Goal: Transaction & Acquisition: Download file/media

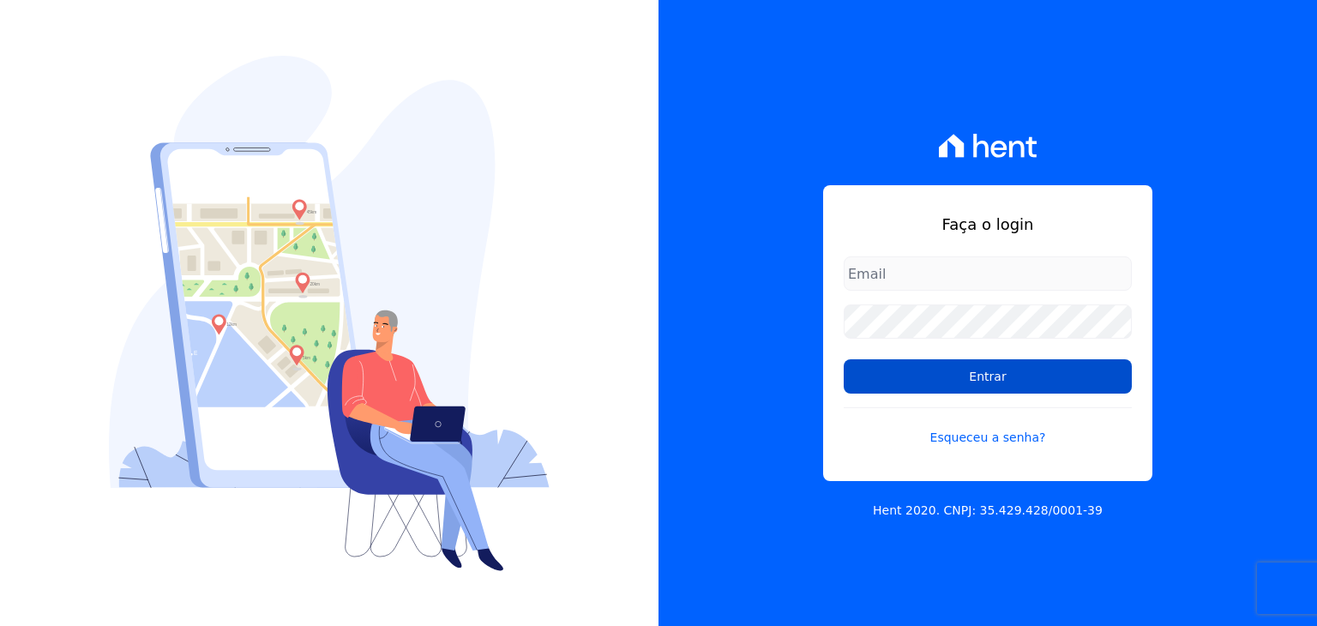
type input "matheussousa@construtoravitale.com.br"
click at [946, 371] on input "Entrar" at bounding box center [988, 376] width 288 height 34
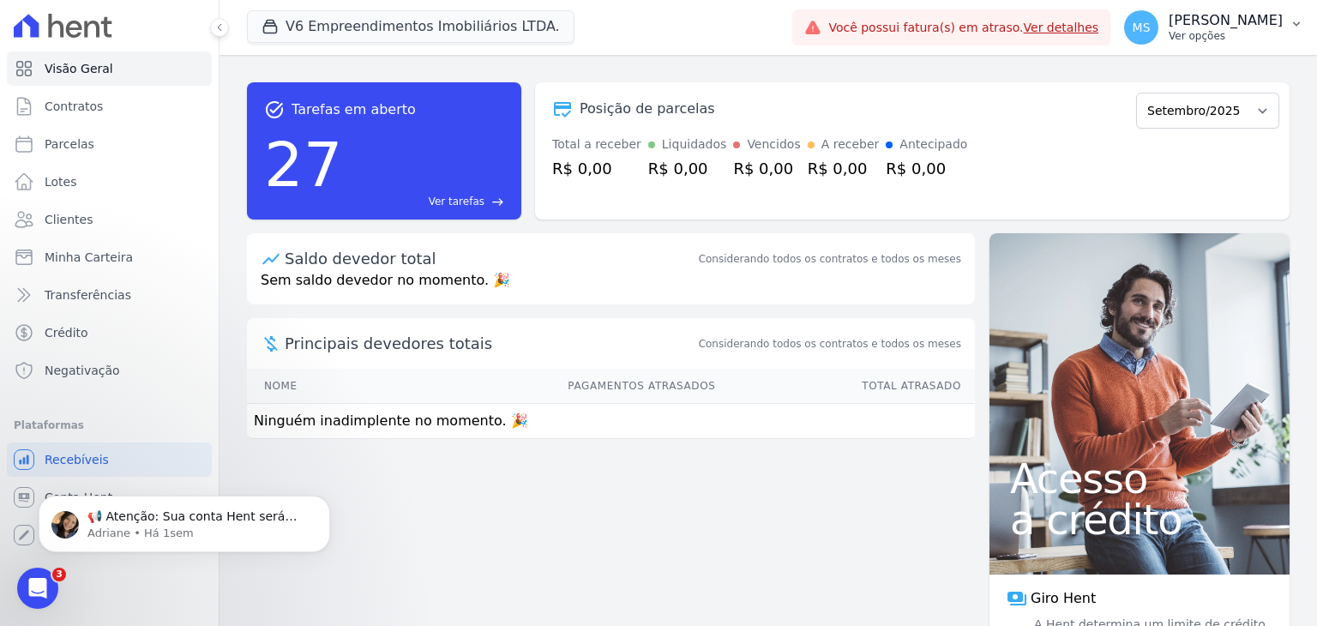
click at [1202, 18] on p "[PERSON_NAME]" at bounding box center [1226, 20] width 114 height 17
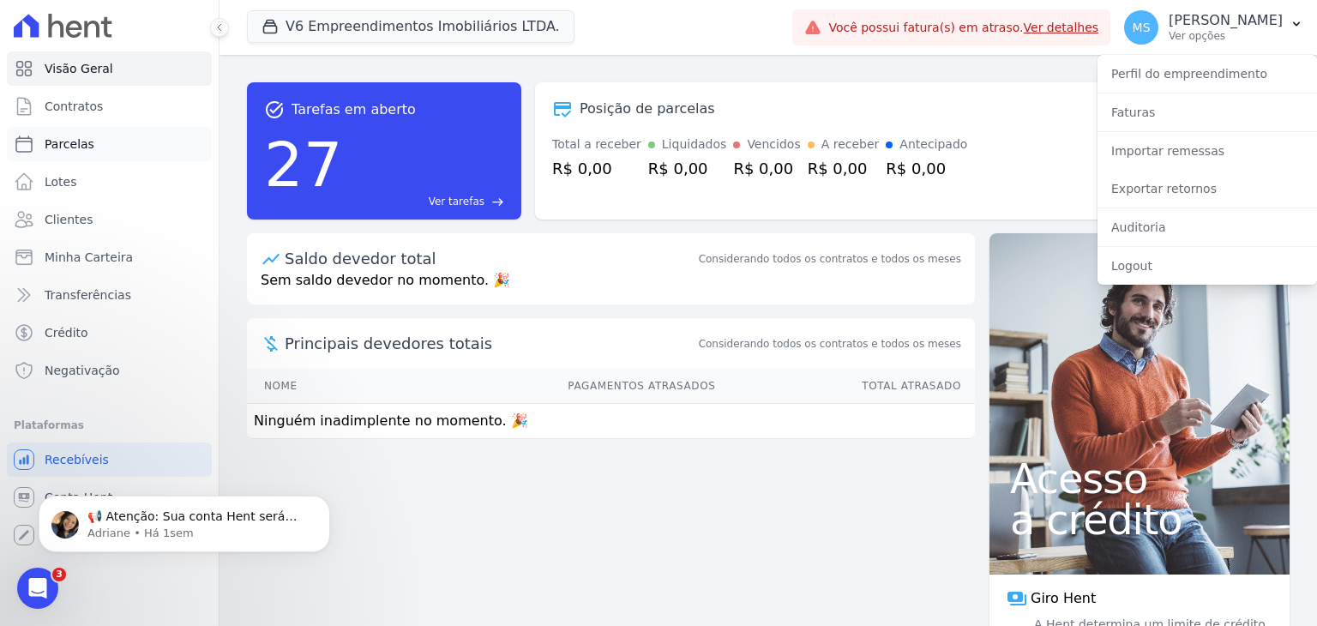
click at [77, 148] on span "Parcelas" at bounding box center [70, 143] width 50 height 17
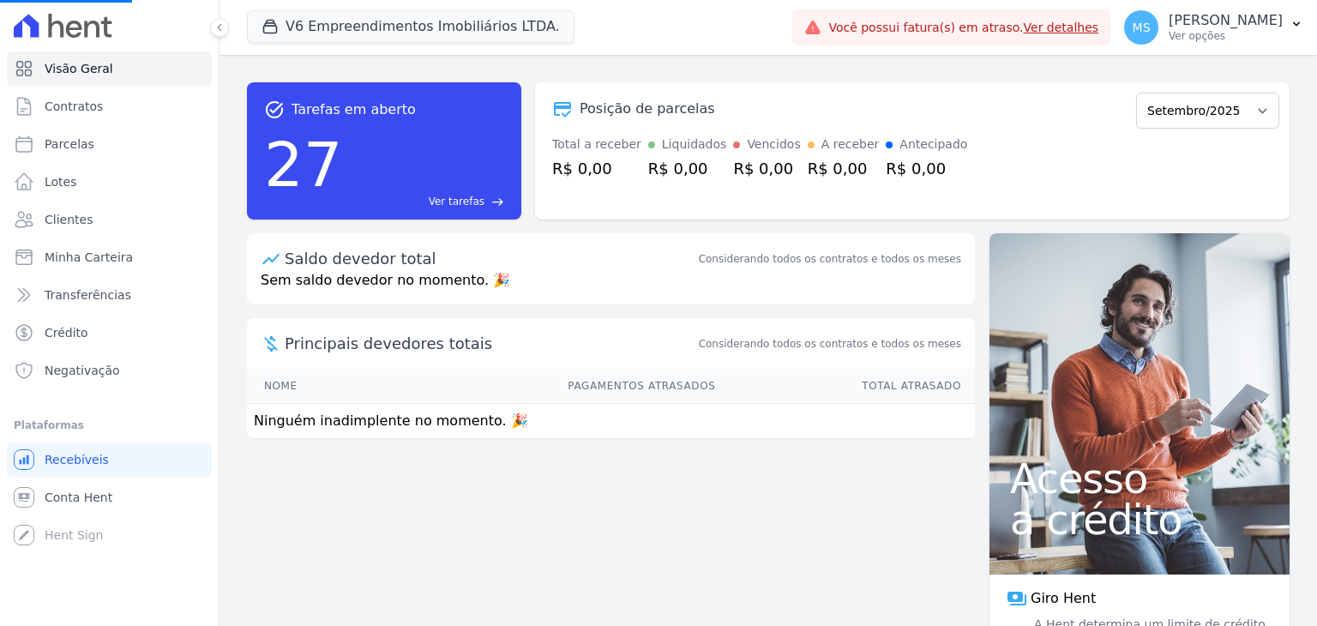
select select
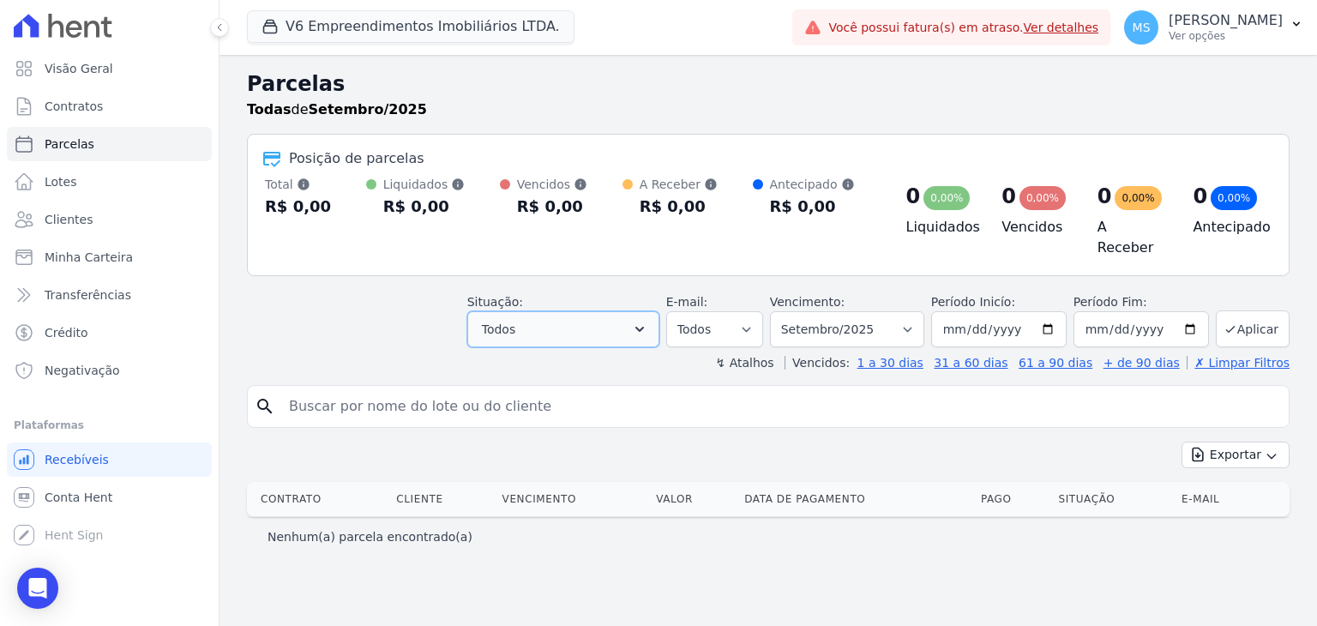
click at [563, 316] on button "Todos" at bounding box center [563, 329] width 192 height 36
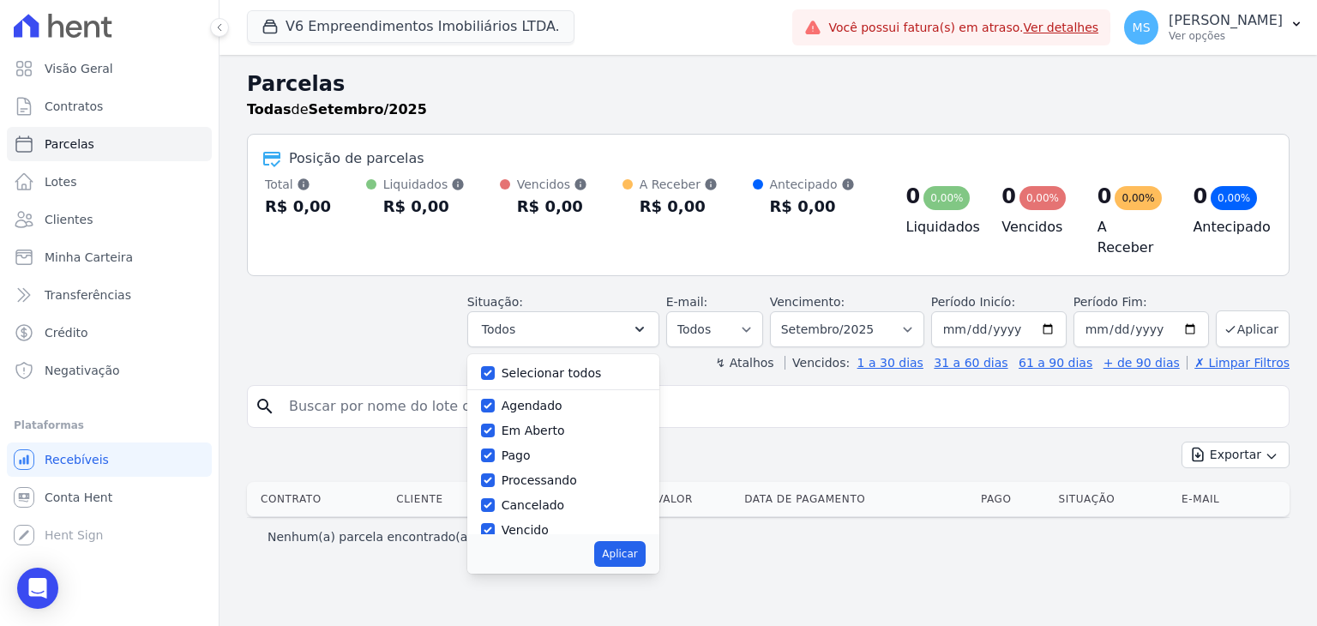
click at [552, 369] on label "Selecionar todos" at bounding box center [552, 373] width 100 height 14
click at [495, 369] on input "Selecionar todos" at bounding box center [488, 373] width 14 height 14
checkbox input "false"
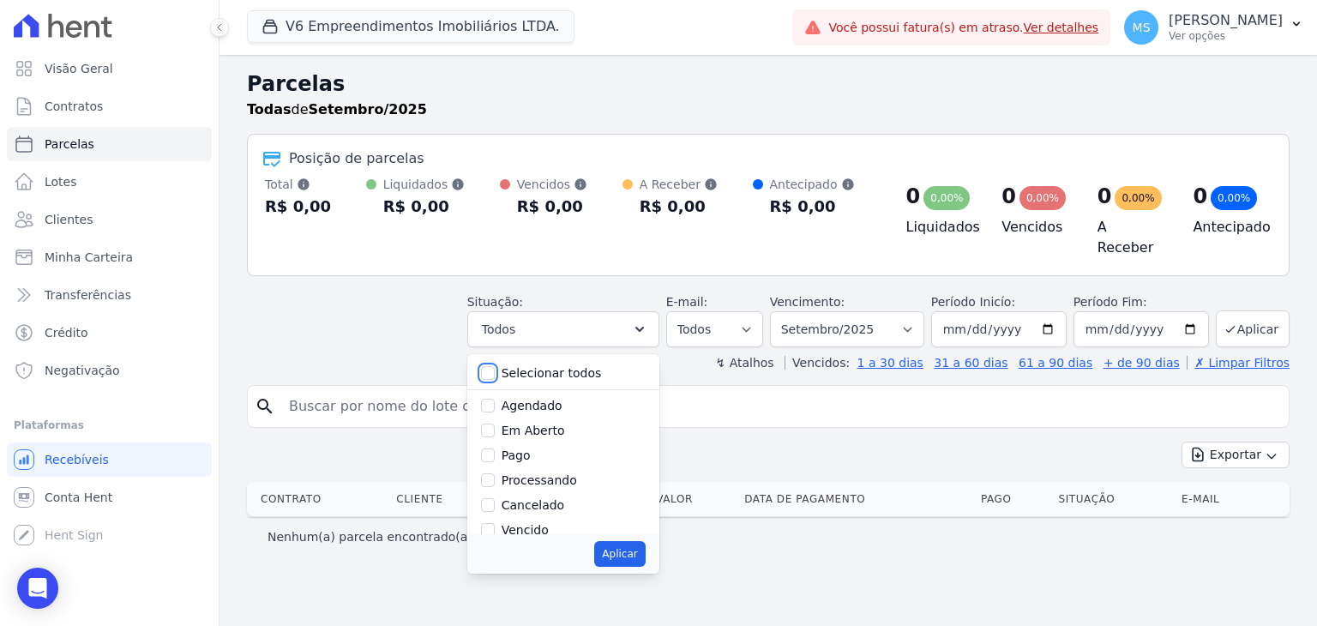
checkbox input "false"
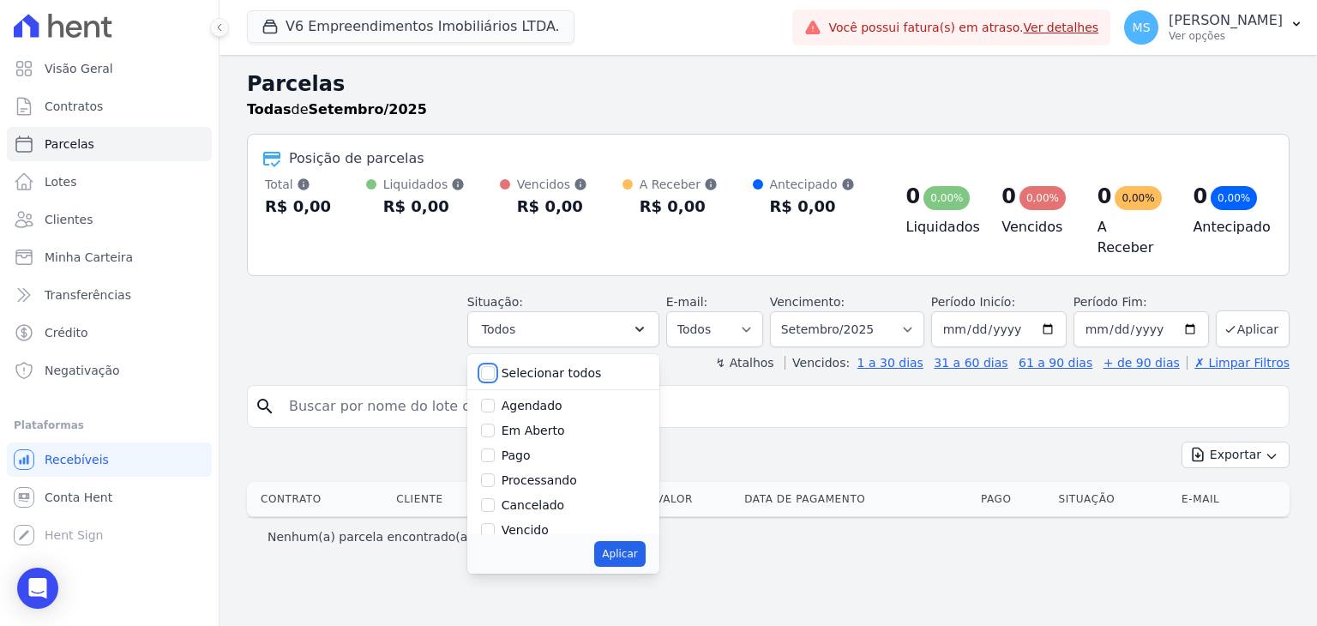
checkbox input "false"
click at [529, 454] on div "Pago" at bounding box center [563, 455] width 165 height 25
click at [531, 452] on label "Pago" at bounding box center [516, 455] width 29 height 14
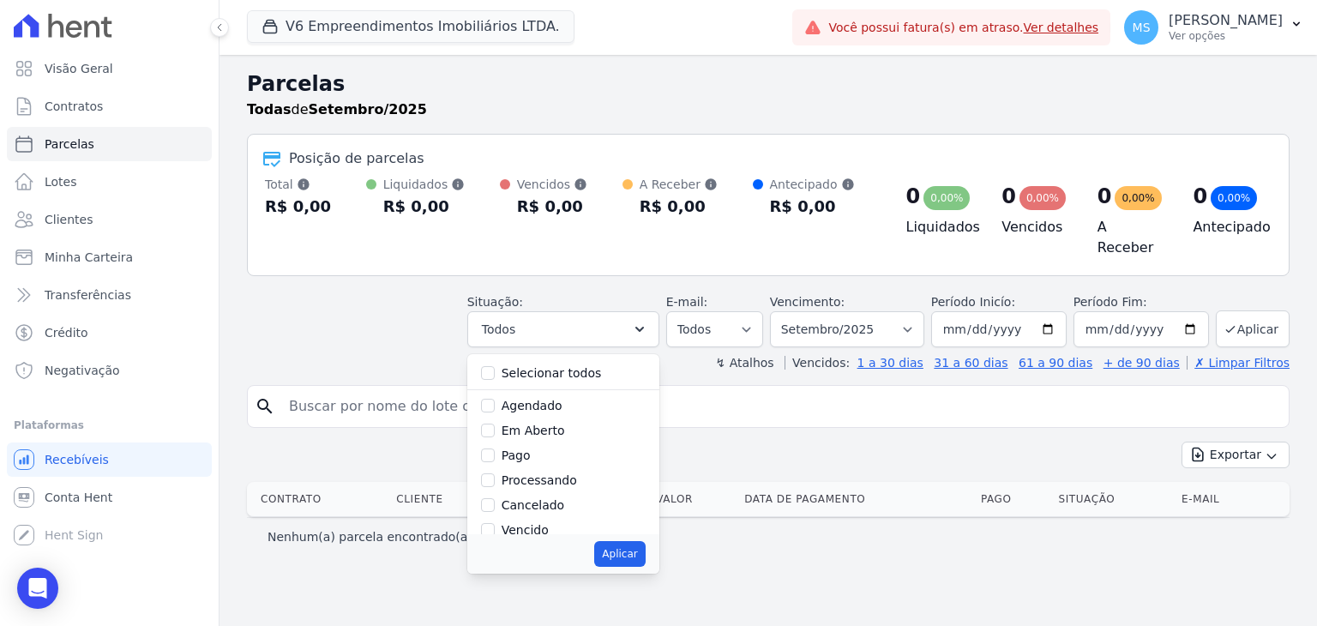
click at [495, 452] on input "Pago" at bounding box center [488, 455] width 14 height 14
checkbox input "true"
click at [535, 479] on label "Processando" at bounding box center [539, 480] width 75 height 14
click at [495, 479] on input "Processando" at bounding box center [488, 480] width 14 height 14
checkbox input "true"
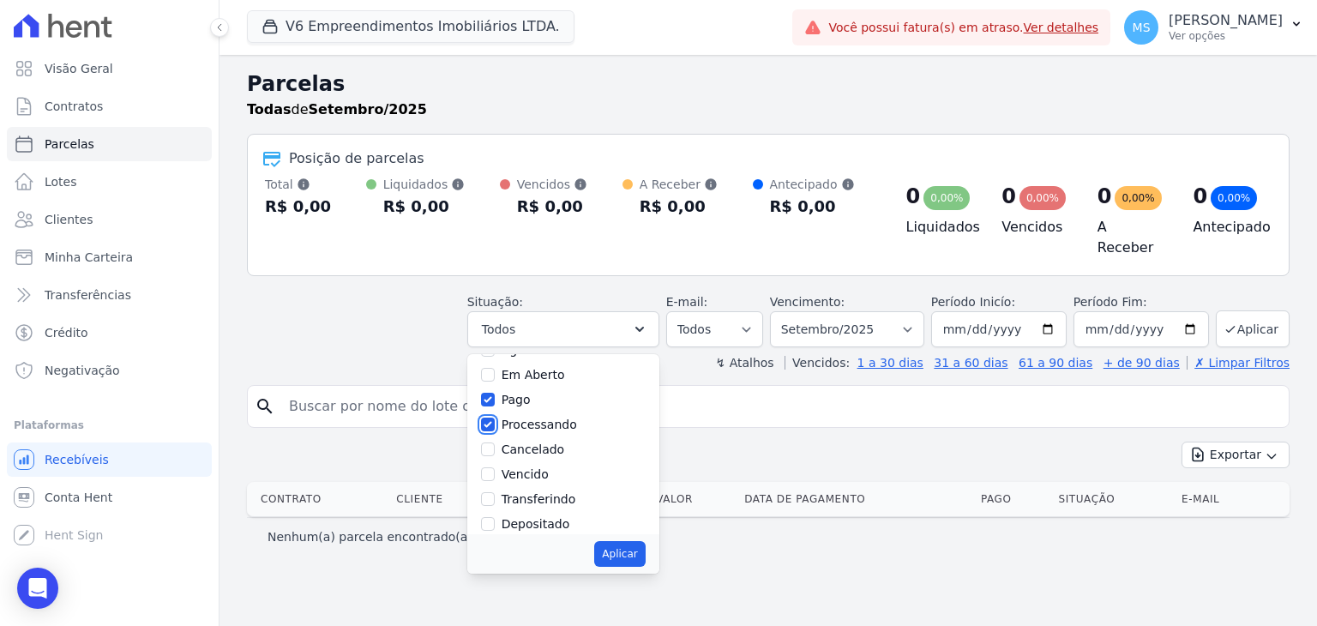
scroll to position [86, 0]
click at [532, 463] on label "Transferindo" at bounding box center [539, 469] width 75 height 14
click at [495, 463] on input "Transferindo" at bounding box center [488, 469] width 14 height 14
checkbox input "true"
click at [541, 489] on label "Depositado" at bounding box center [536, 494] width 69 height 14
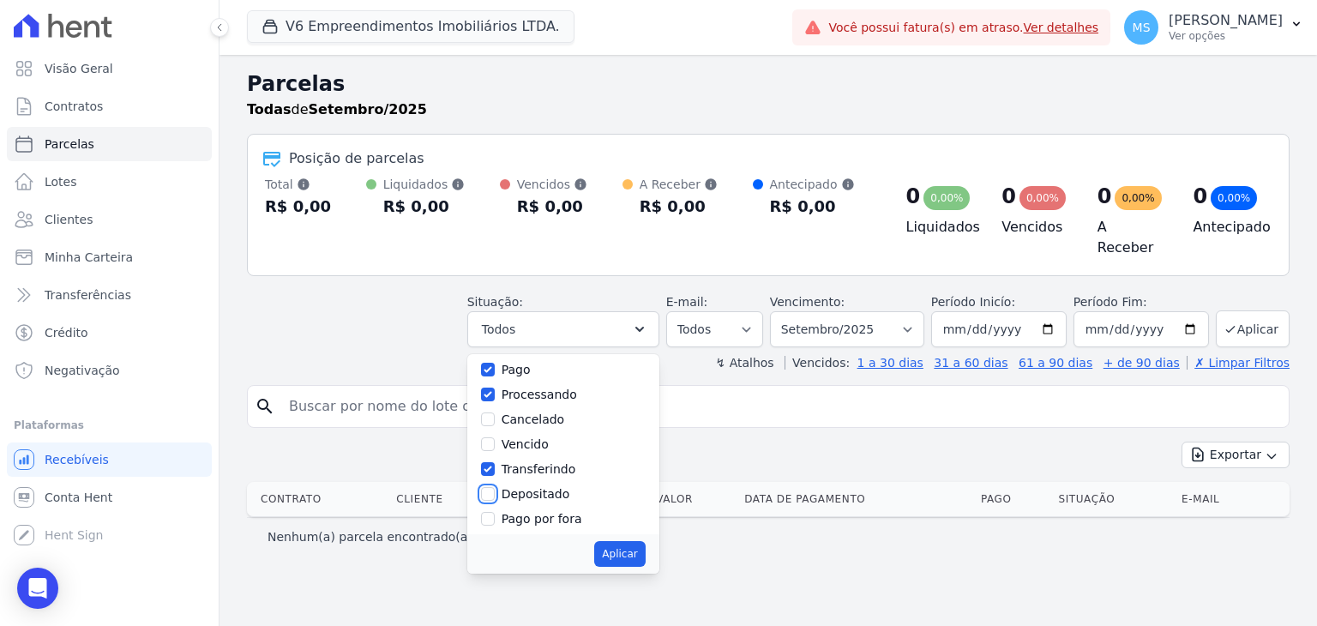
click at [495, 489] on input "Depositado" at bounding box center [488, 494] width 14 height 14
checkbox input "true"
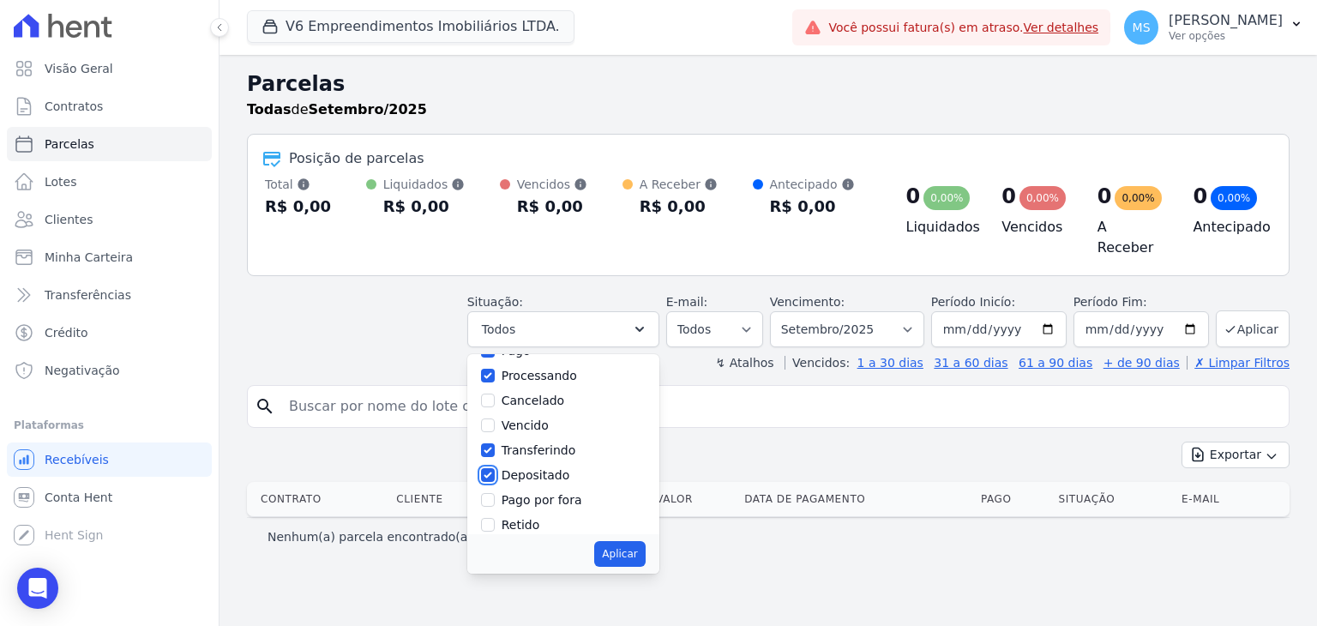
scroll to position [114, 0]
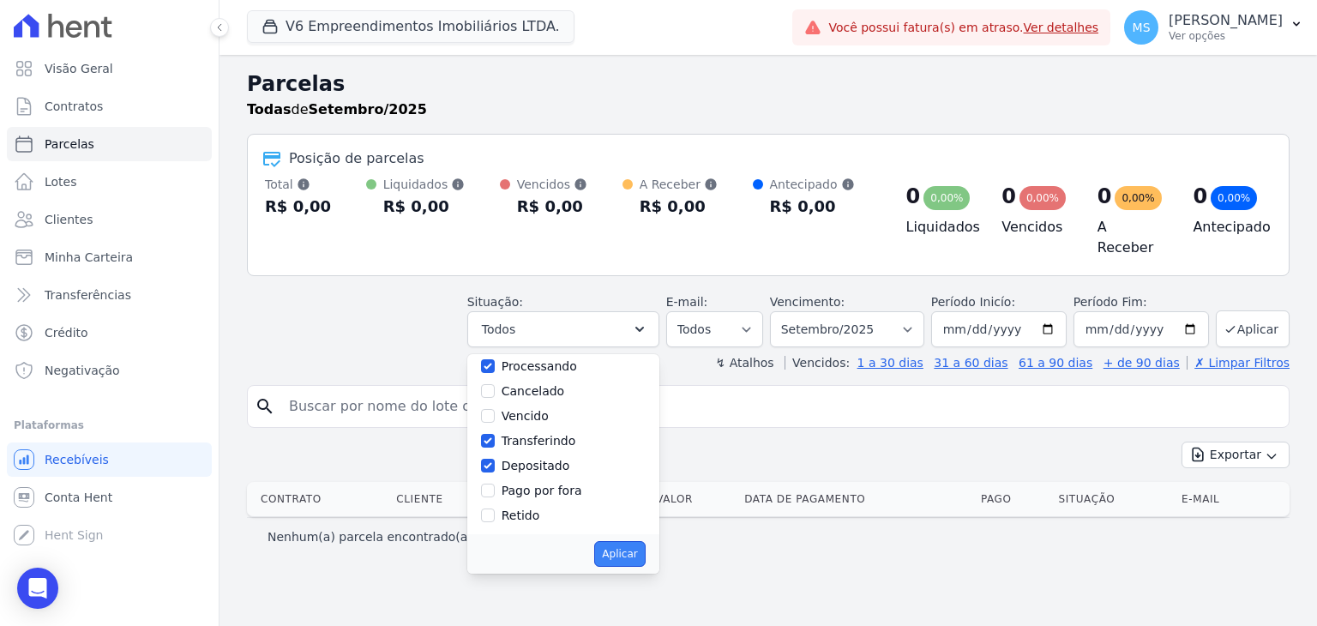
click at [645, 543] on button "Aplicar" at bounding box center [619, 554] width 51 height 26
select select "paid"
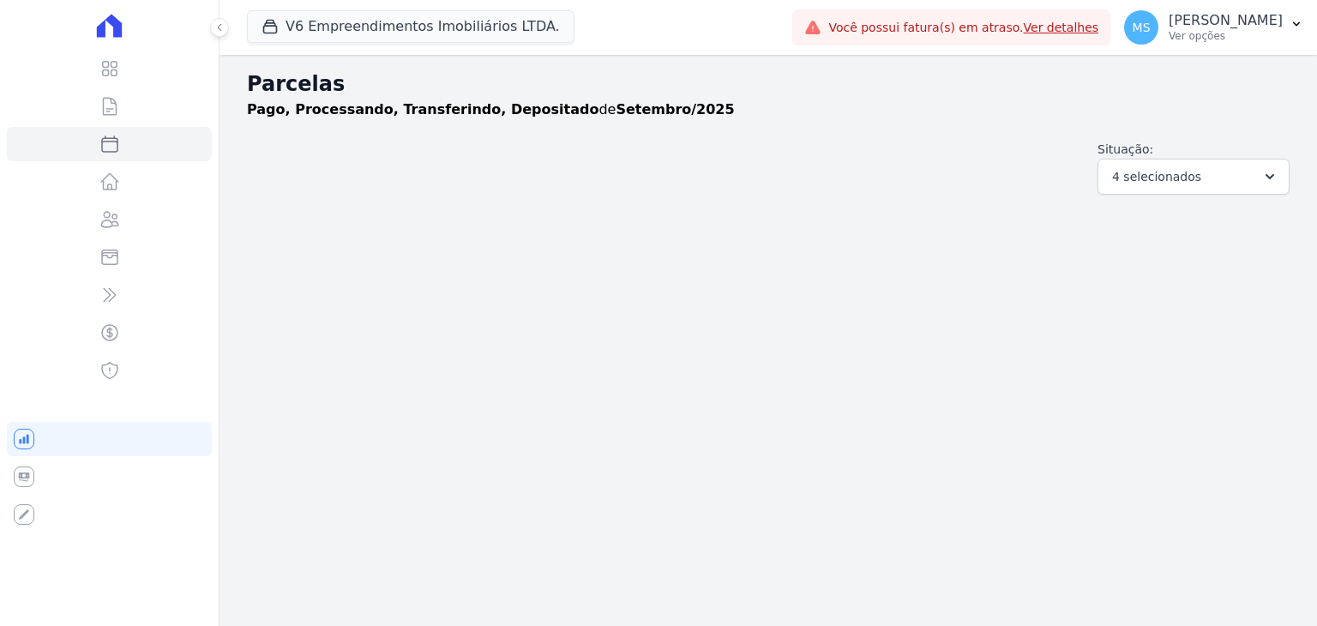
select select
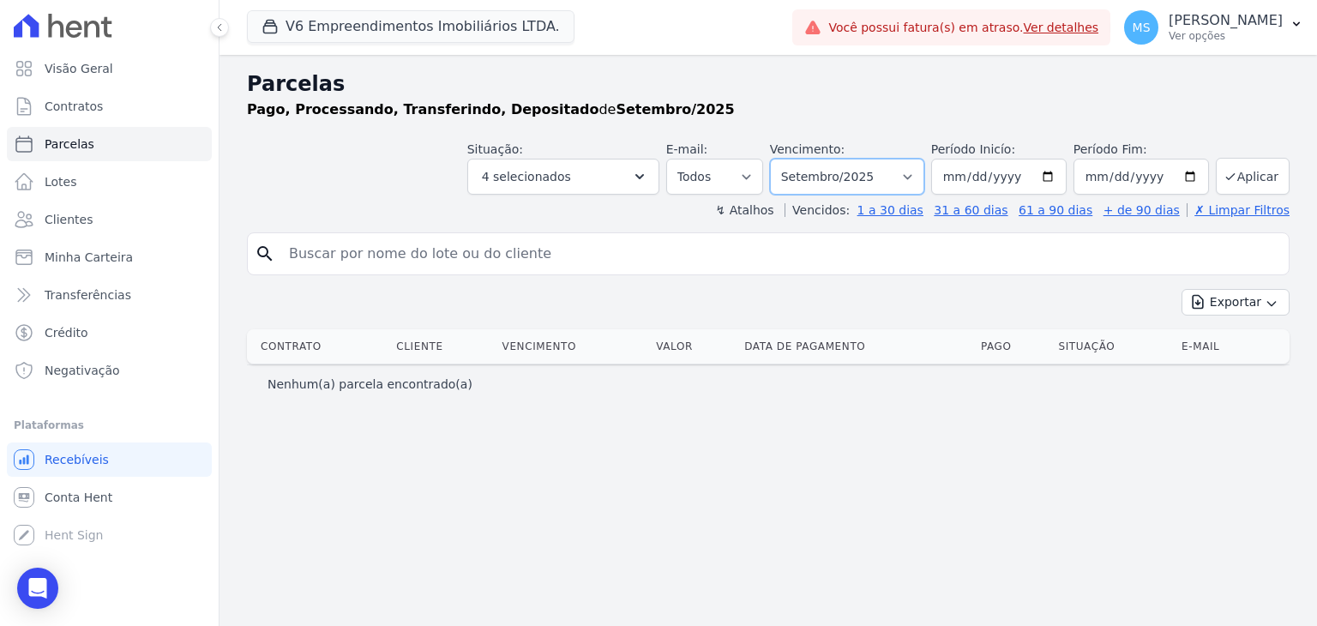
drag, startPoint x: 860, startPoint y: 176, endPoint x: 851, endPoint y: 191, distance: 18.1
click at [860, 176] on select "Filtrar por período ──────── Todos os meses Dezembro/2021 Janeiro/2022 Fevereir…" at bounding box center [847, 177] width 154 height 36
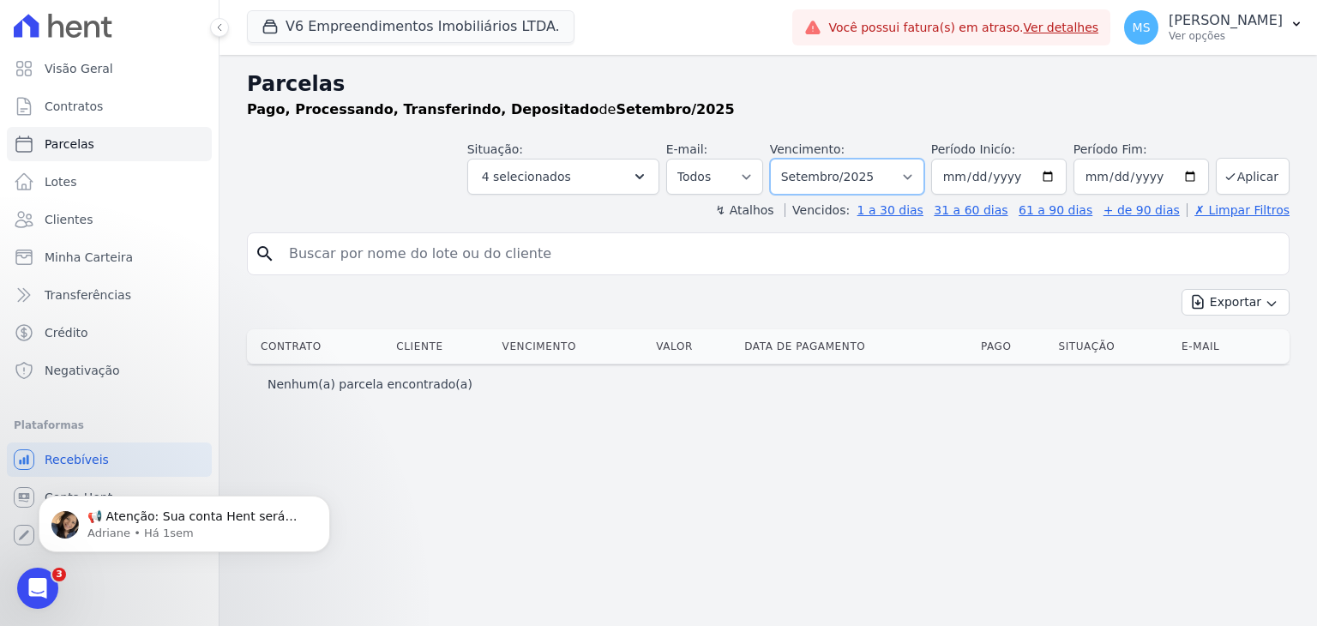
click at [840, 171] on select "Filtrar por período ──────── Todos os meses Dezembro/2021 Janeiro/2022 Fevereir…" at bounding box center [847, 177] width 154 height 36
drag, startPoint x: 875, startPoint y: 160, endPoint x: 870, endPoint y: 171, distance: 11.9
click at [875, 160] on select "Filtrar por período ──────── Todos os meses Dezembro/2021 Janeiro/2022 Fevereir…" at bounding box center [847, 177] width 154 height 36
click at [870, 174] on select "Filtrar por período ──────── Todos os meses Dezembro/2021 Janeiro/2022 Fevereir…" at bounding box center [847, 177] width 154 height 36
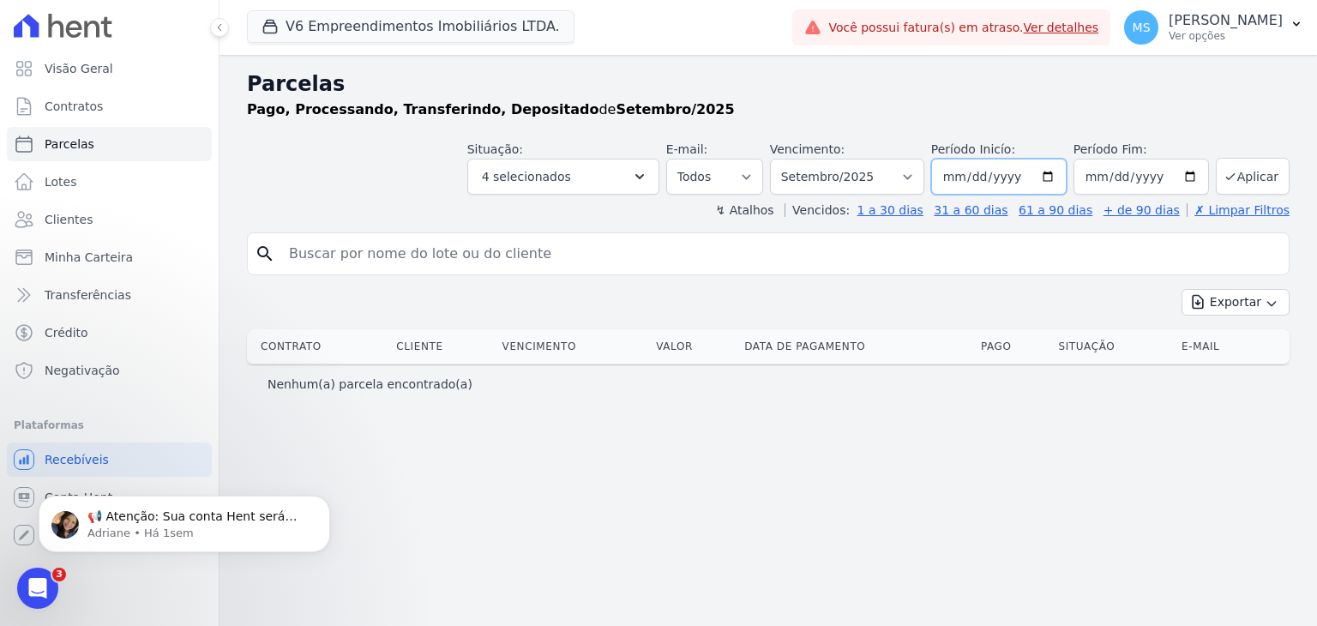
click at [967, 169] on input "2025-09-01" at bounding box center [998, 177] width 135 height 36
type input "[DATE]"
click at [1240, 184] on button "Aplicar" at bounding box center [1253, 176] width 74 height 37
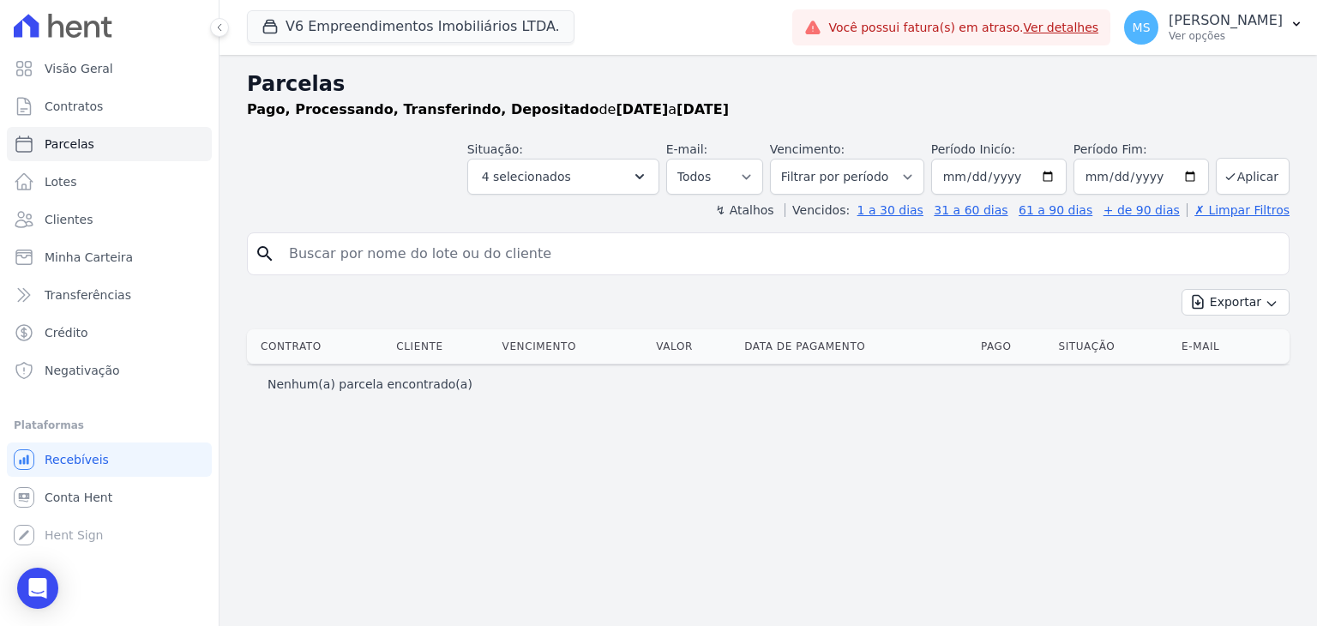
select select
click at [1240, 304] on button "Exportar" at bounding box center [1236, 302] width 108 height 27
click at [990, 296] on div "Exportar Exportar PDF Exportar CSV" at bounding box center [768, 309] width 1043 height 40
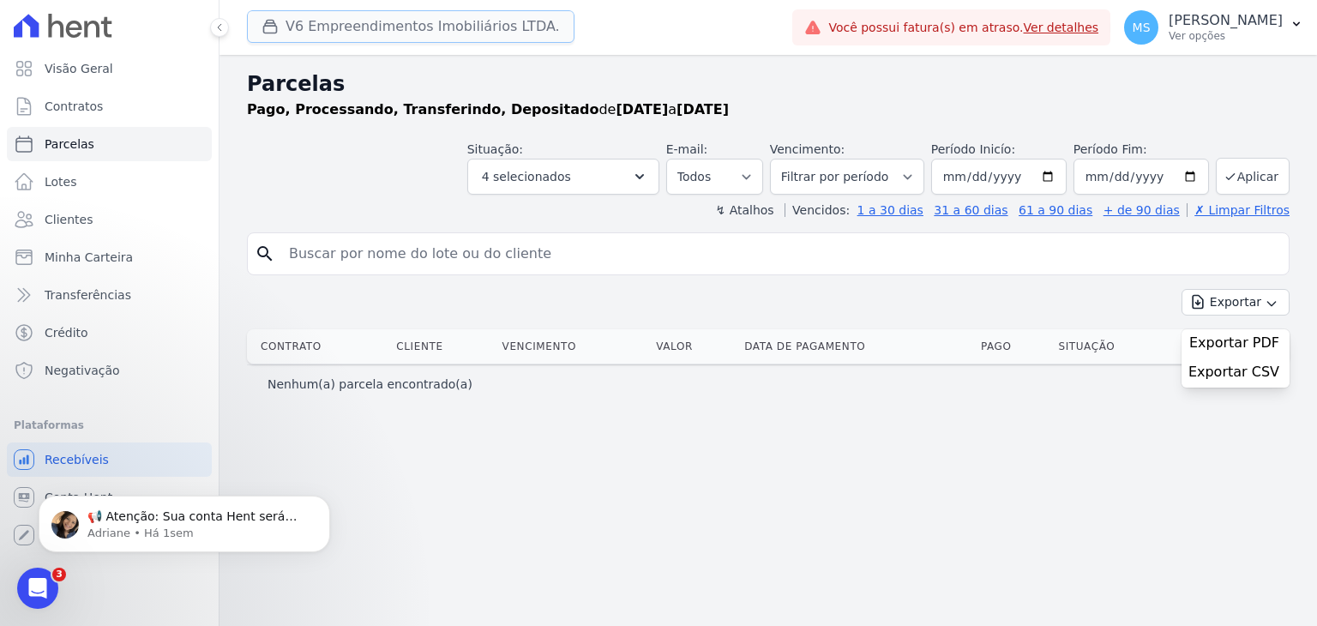
click at [408, 39] on button "V6 Empreendimentos Imobiliários LTDA." at bounding box center [411, 26] width 328 height 33
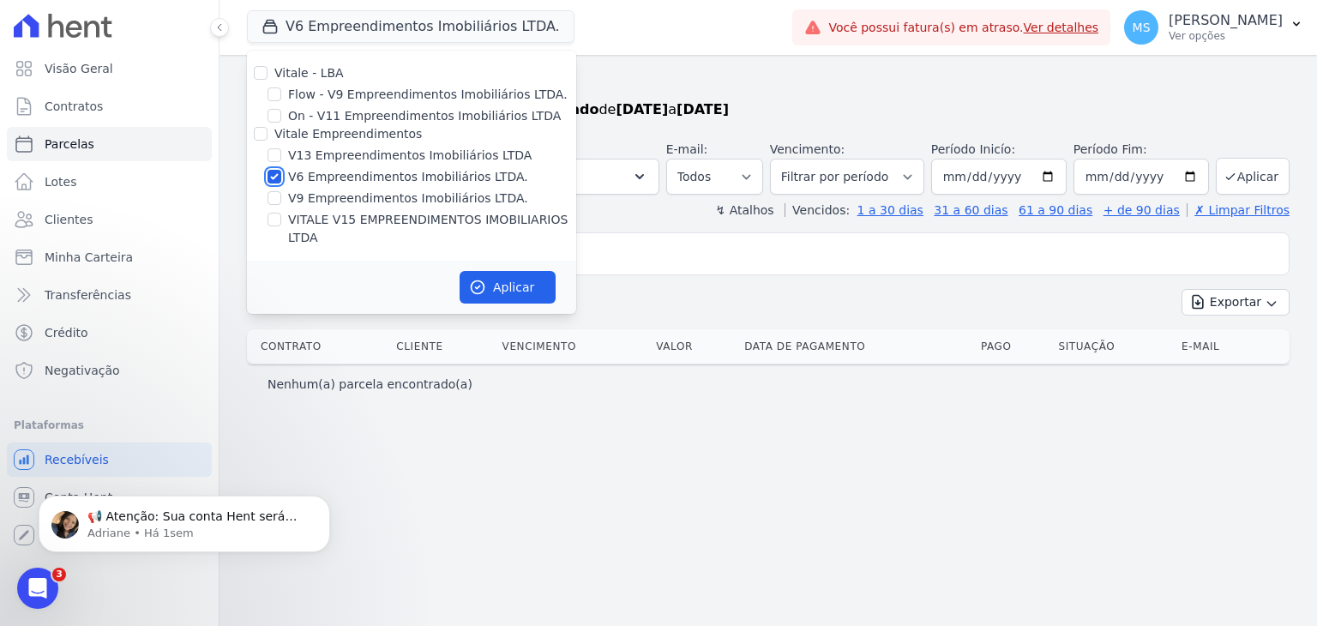
click at [278, 178] on input "V6 Empreendimentos Imobiliários LTDA." at bounding box center [275, 177] width 14 height 14
checkbox input "false"
click at [274, 150] on input "V13 Empreendimentos Imobiliários LTDA" at bounding box center [275, 155] width 14 height 14
checkbox input "true"
click at [275, 218] on input "VITALE V15 EMPREENDIMENTOS IMOBILIARIOS LTDA" at bounding box center [275, 220] width 14 height 14
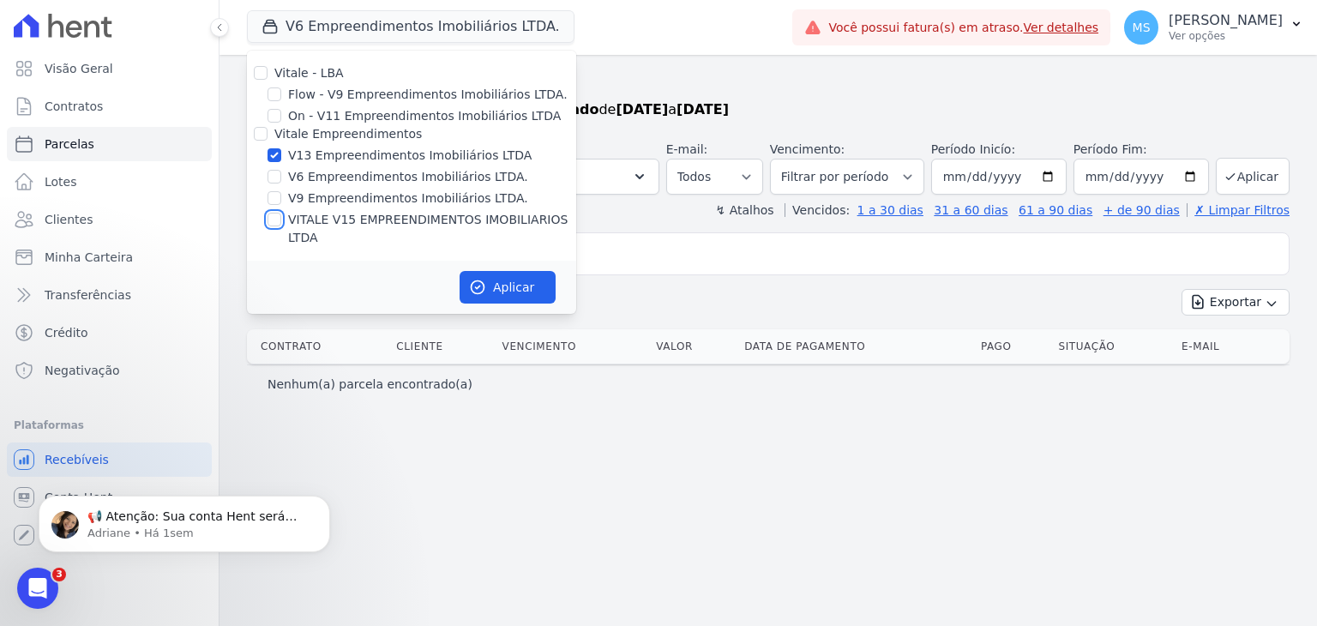
checkbox input "true"
click at [538, 271] on button "Aplicar" at bounding box center [508, 287] width 96 height 33
select select
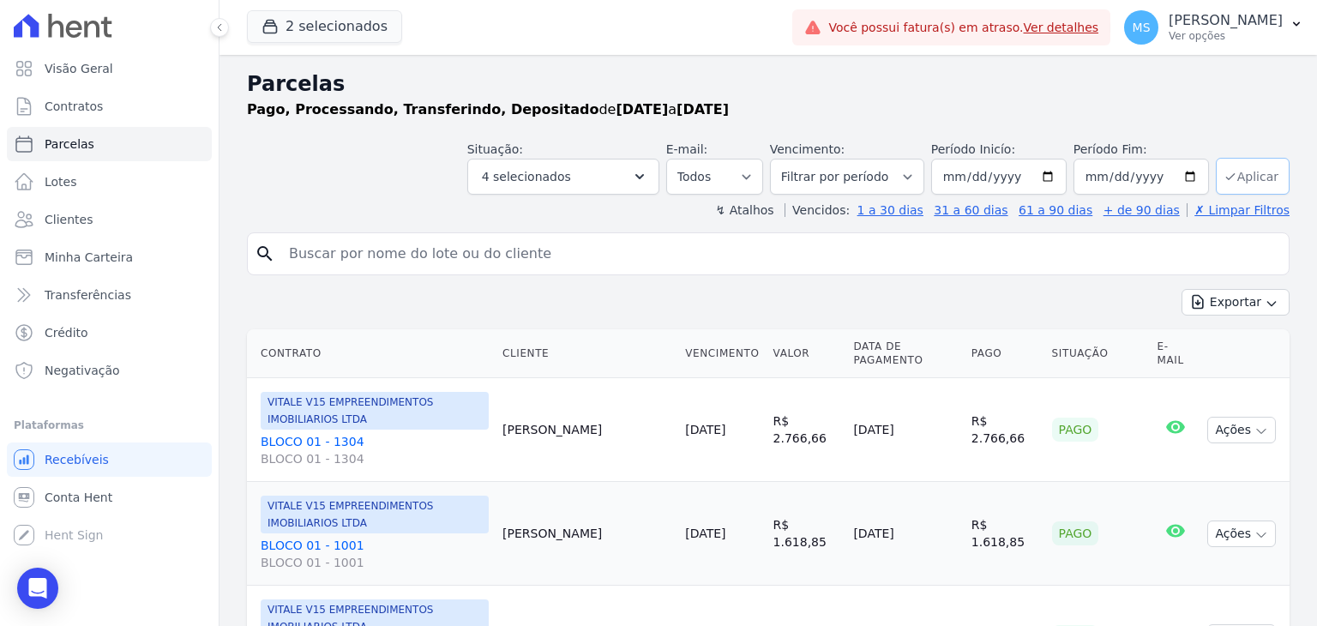
click at [1242, 184] on button "Aplicar" at bounding box center [1253, 176] width 74 height 37
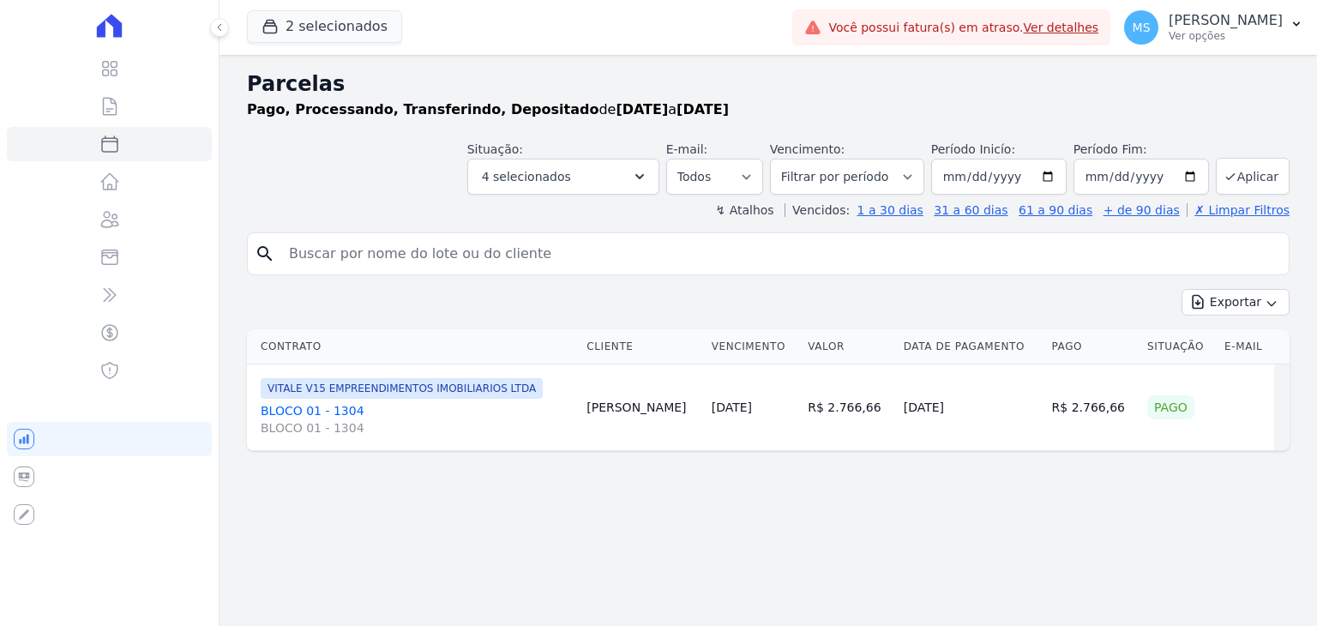
select select
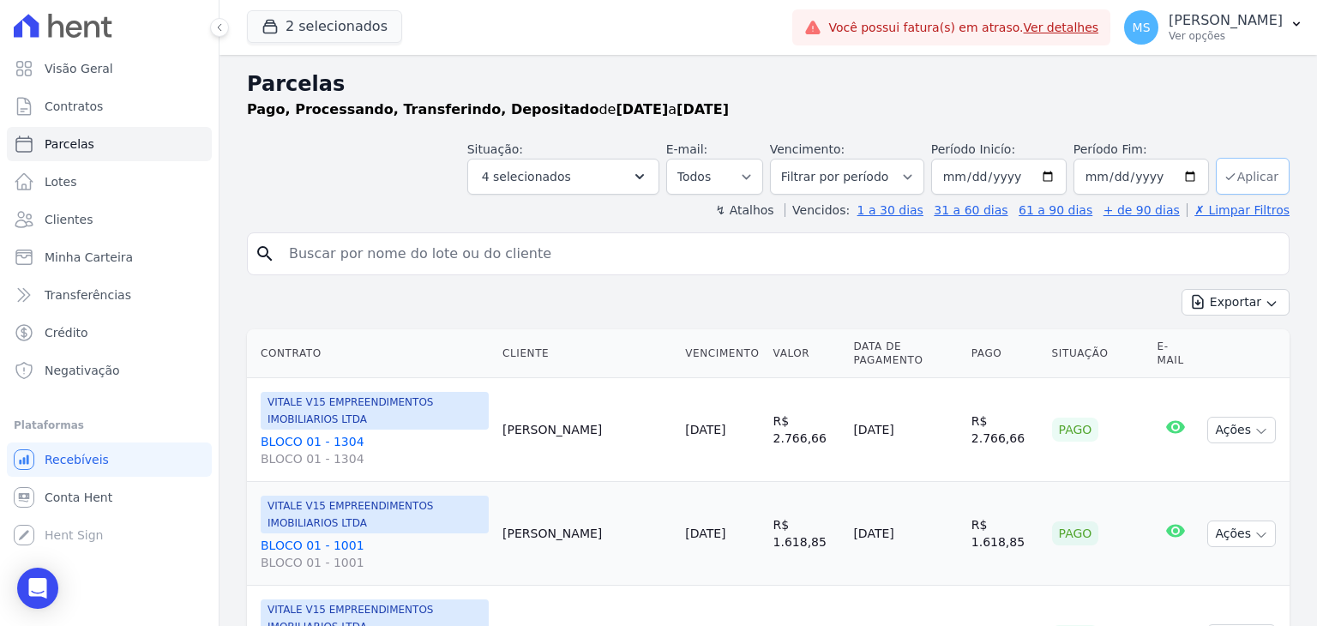
click at [1259, 170] on button "Aplicar" at bounding box center [1253, 176] width 74 height 37
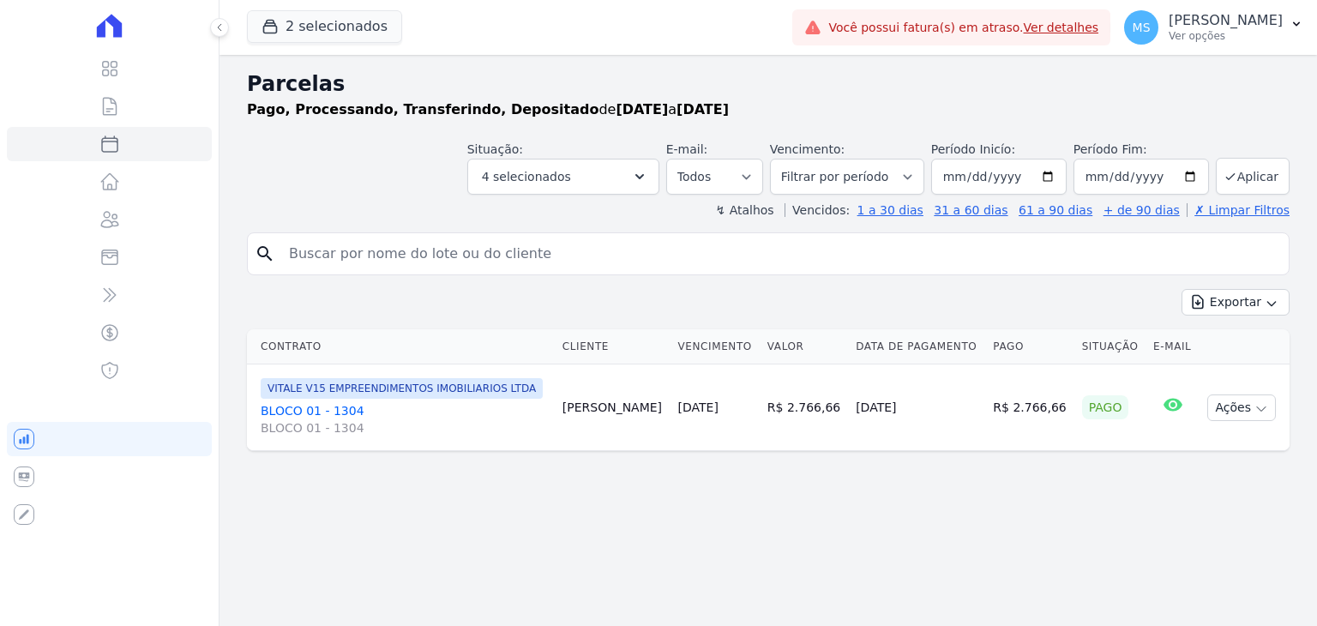
select select
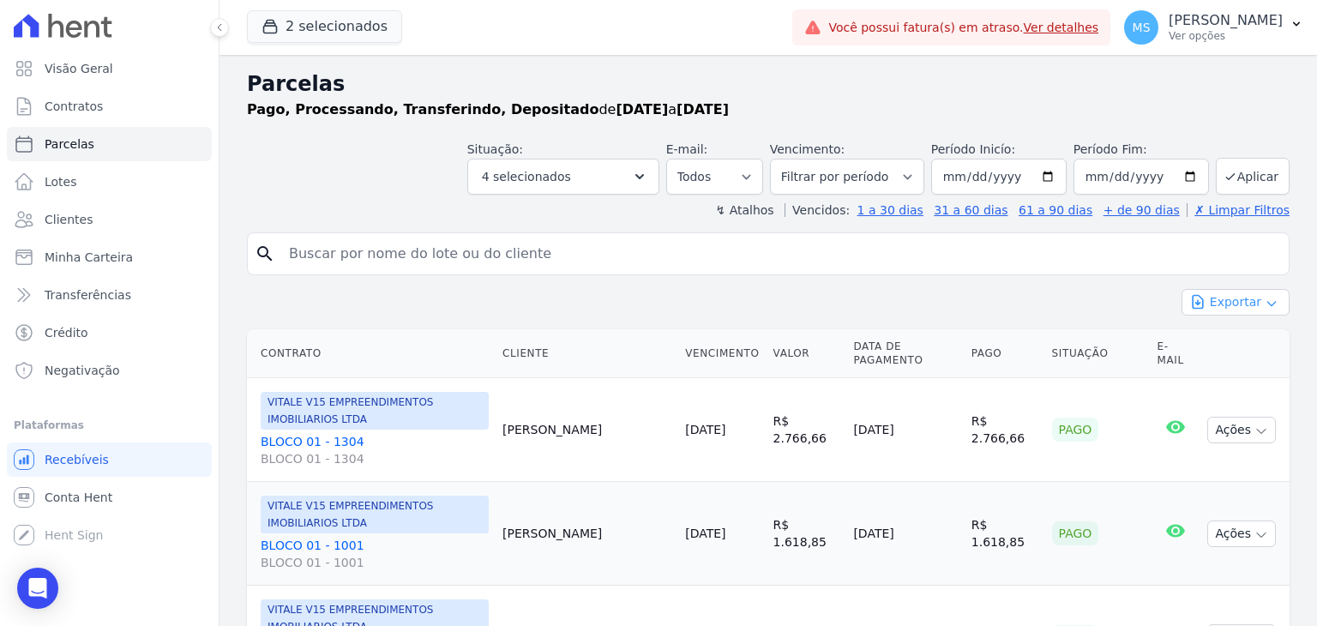
click at [1221, 303] on button "Exportar" at bounding box center [1236, 302] width 108 height 27
click at [1207, 373] on span "Exportar CSV" at bounding box center [1234, 372] width 91 height 17
